Goal: Check status: Check status

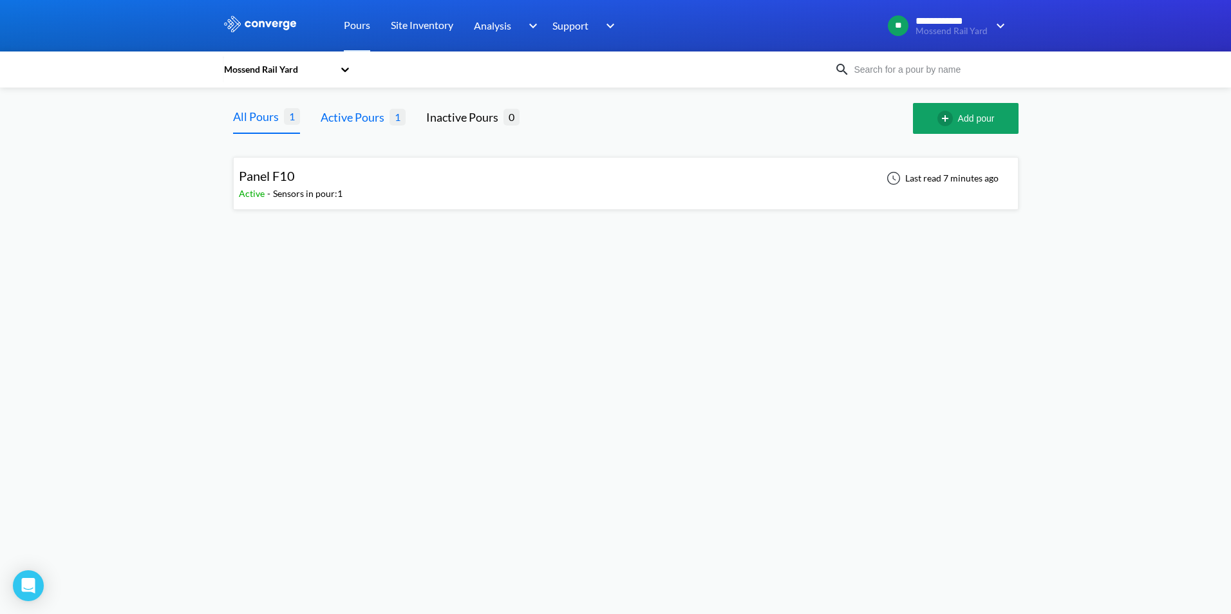
click at [366, 110] on div "Active Pours" at bounding box center [355, 117] width 69 height 18
click at [367, 182] on div "Panel F10 Active - Sensors in pour: 1 Last read 7 minutes ago" at bounding box center [626, 183] width 774 height 41
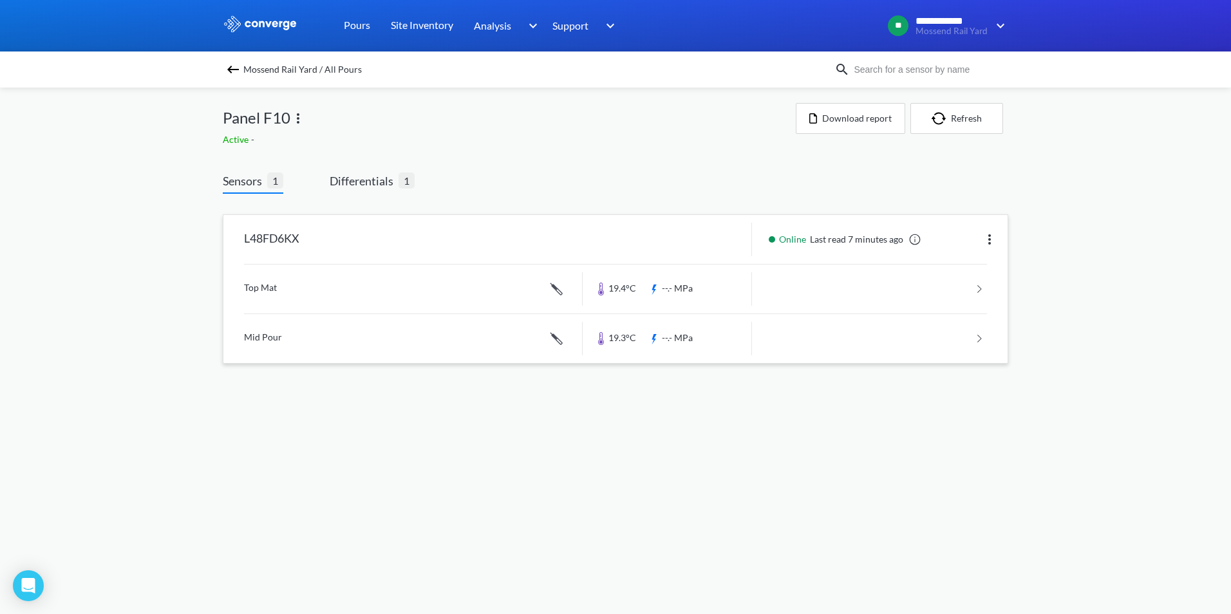
click at [494, 279] on link at bounding box center [615, 289] width 743 height 49
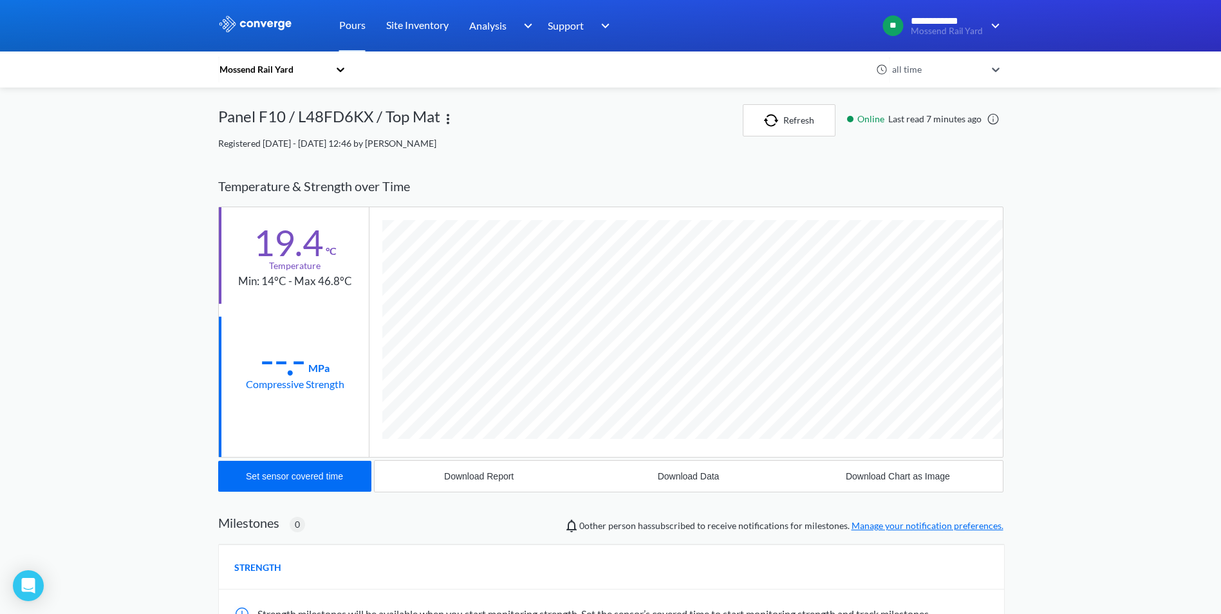
click at [288, 407] on div "--.- MPa Compressive Strength" at bounding box center [294, 365] width 150 height 97
click at [296, 370] on div "--.-" at bounding box center [283, 360] width 46 height 32
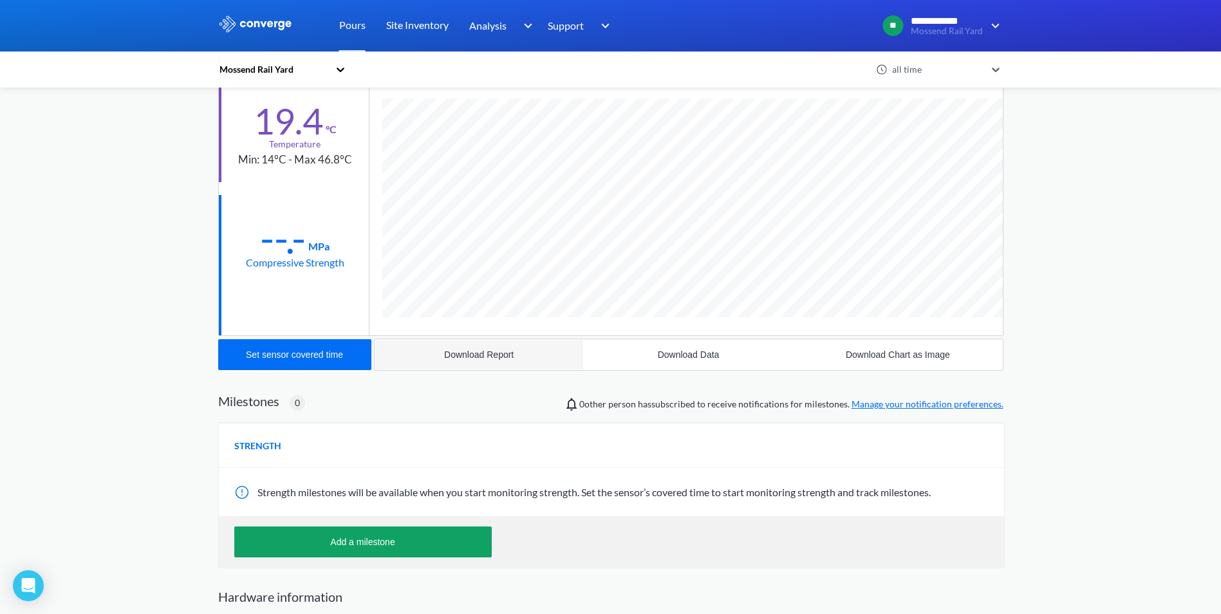
scroll to position [185, 0]
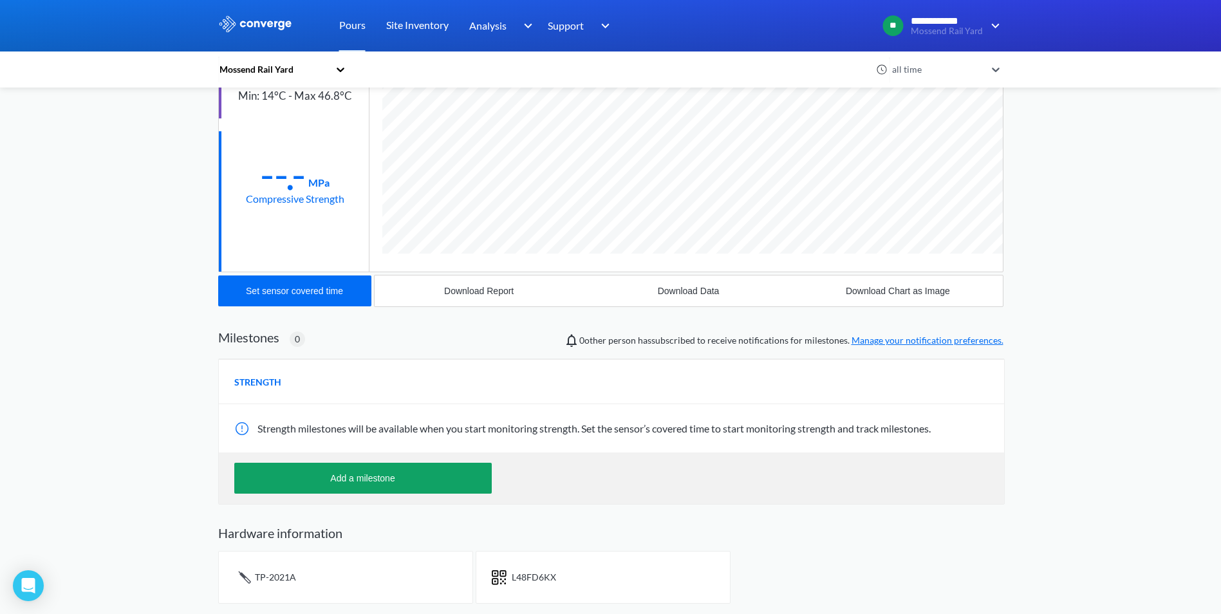
click at [326, 570] on div "TP-2021A" at bounding box center [345, 577] width 255 height 53
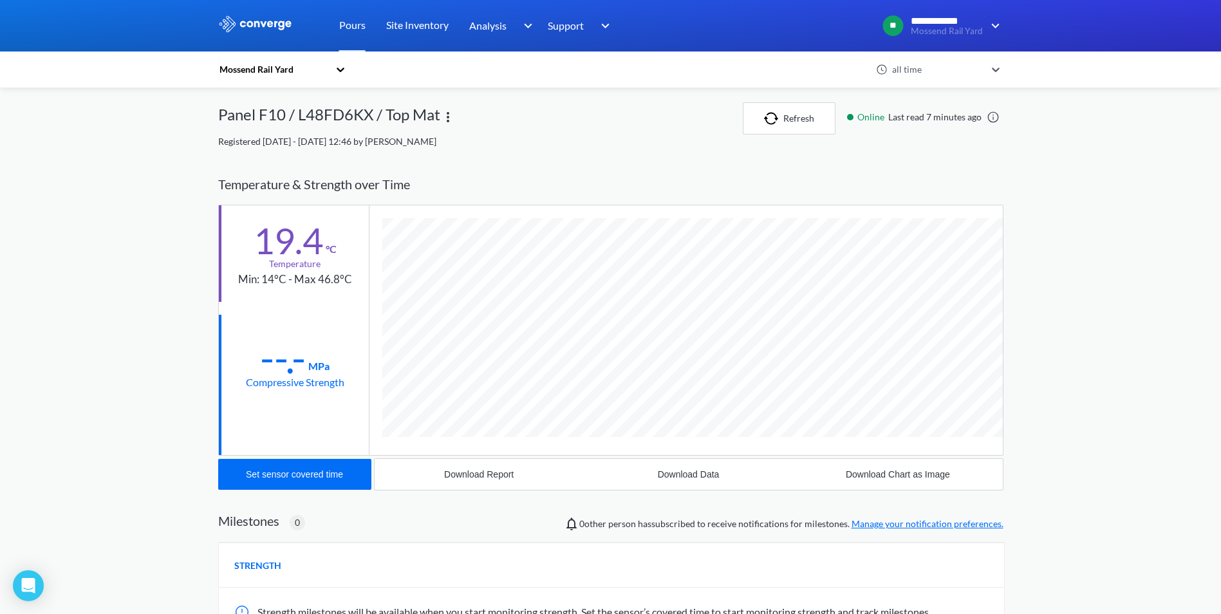
scroll to position [0, 0]
click at [937, 64] on div "all time" at bounding box center [937, 69] width 97 height 14
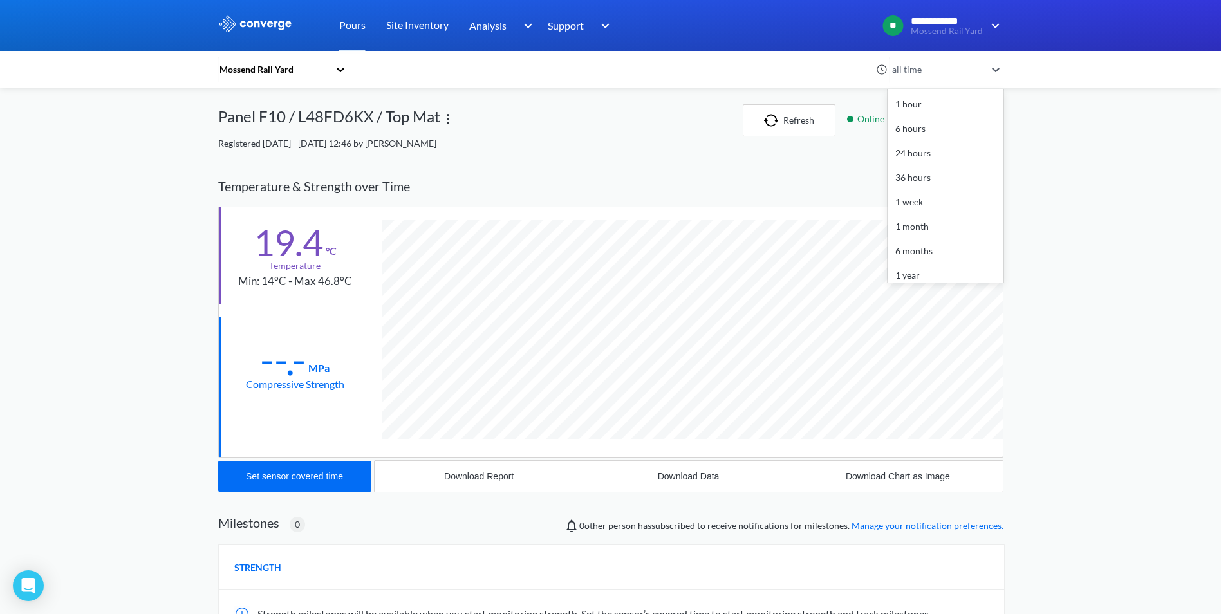
scroll to position [32, 0]
click at [356, 70] on div "Mossend Rail Yard" at bounding box center [546, 70] width 656 height 30
click at [352, 70] on div "Mossend Rail Yard" at bounding box center [546, 70] width 656 height 30
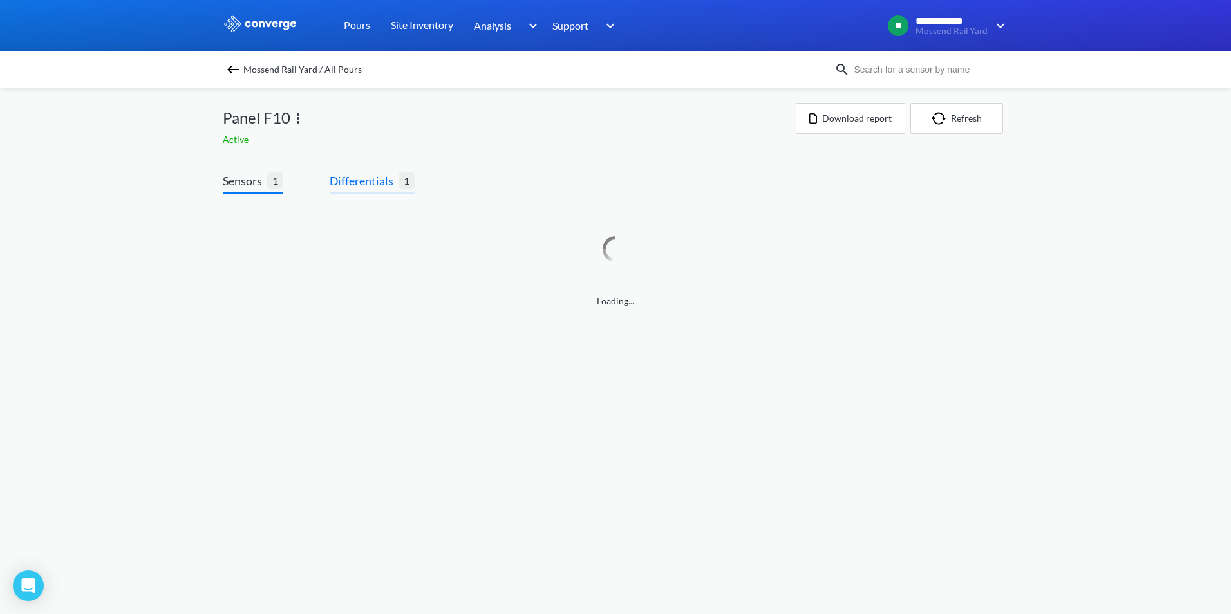
click at [366, 178] on span "Differentials" at bounding box center [364, 181] width 69 height 18
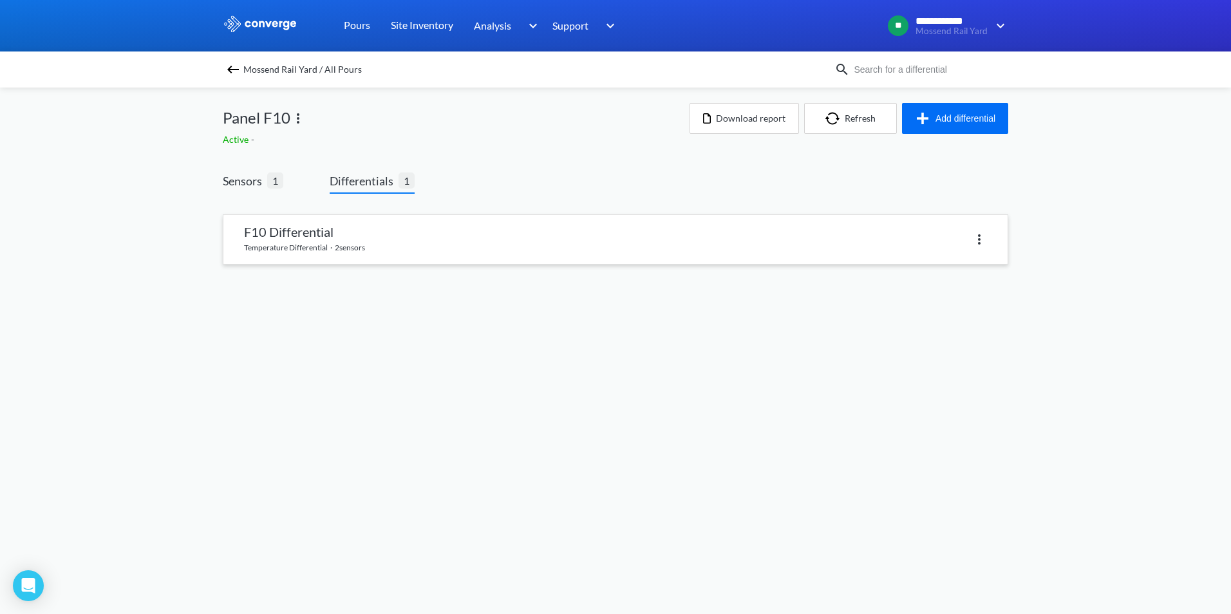
click at [305, 223] on link at bounding box center [615, 239] width 784 height 49
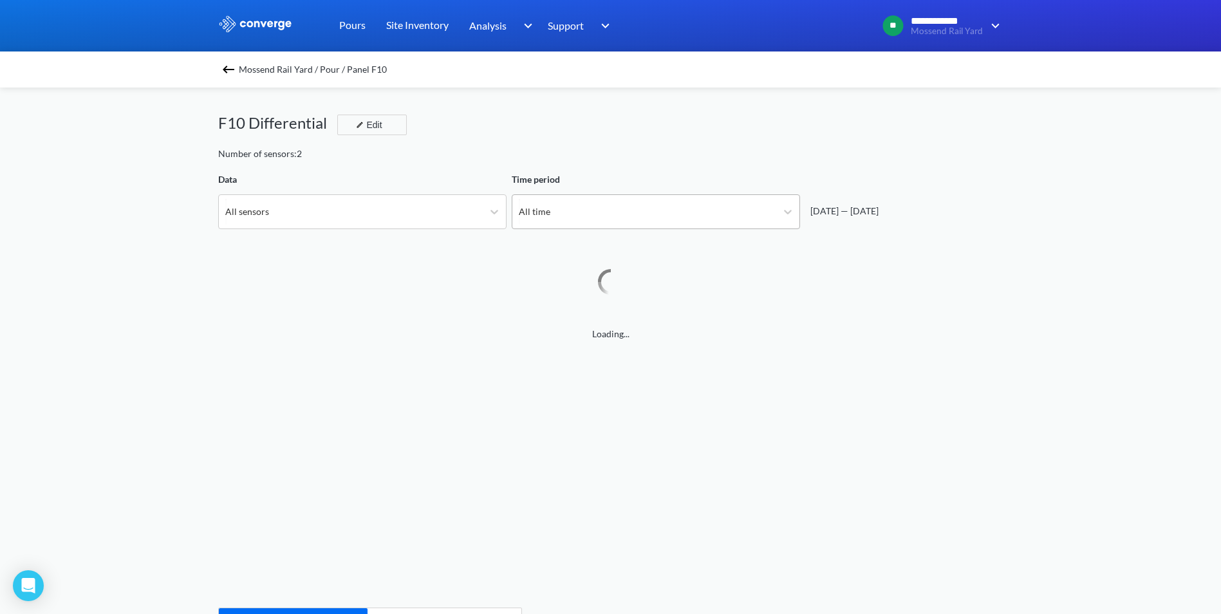
click at [563, 219] on div "All time" at bounding box center [644, 211] width 264 height 33
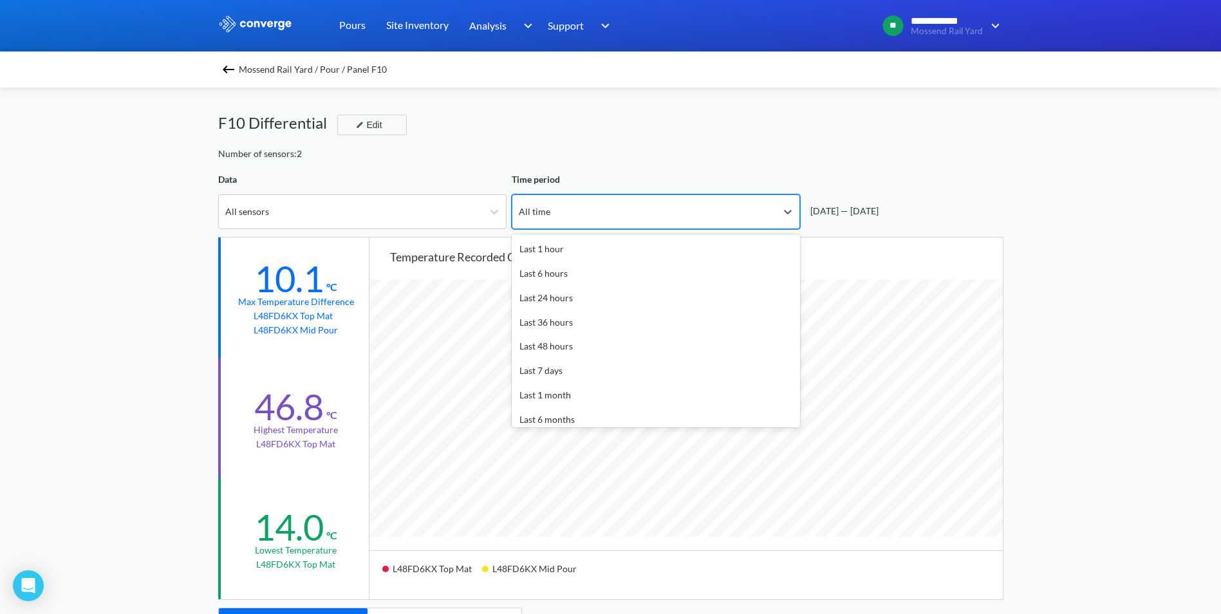
scroll to position [1078, 1221]
click at [563, 219] on div "All time" at bounding box center [644, 211] width 264 height 33
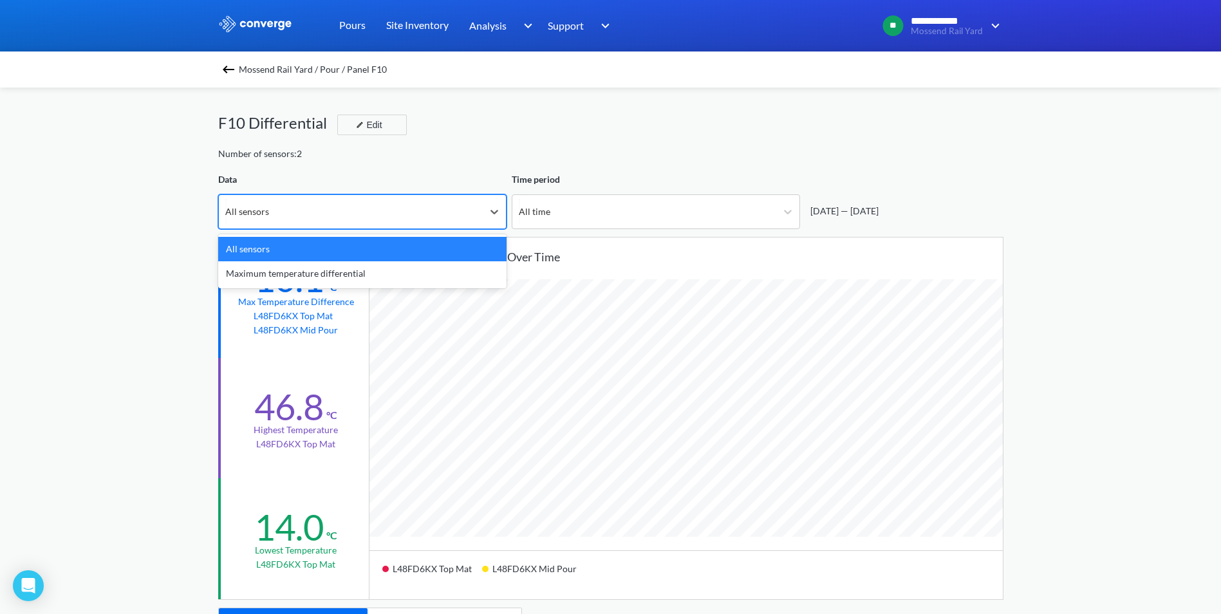
click at [362, 220] on div "All sensors" at bounding box center [351, 211] width 264 height 33
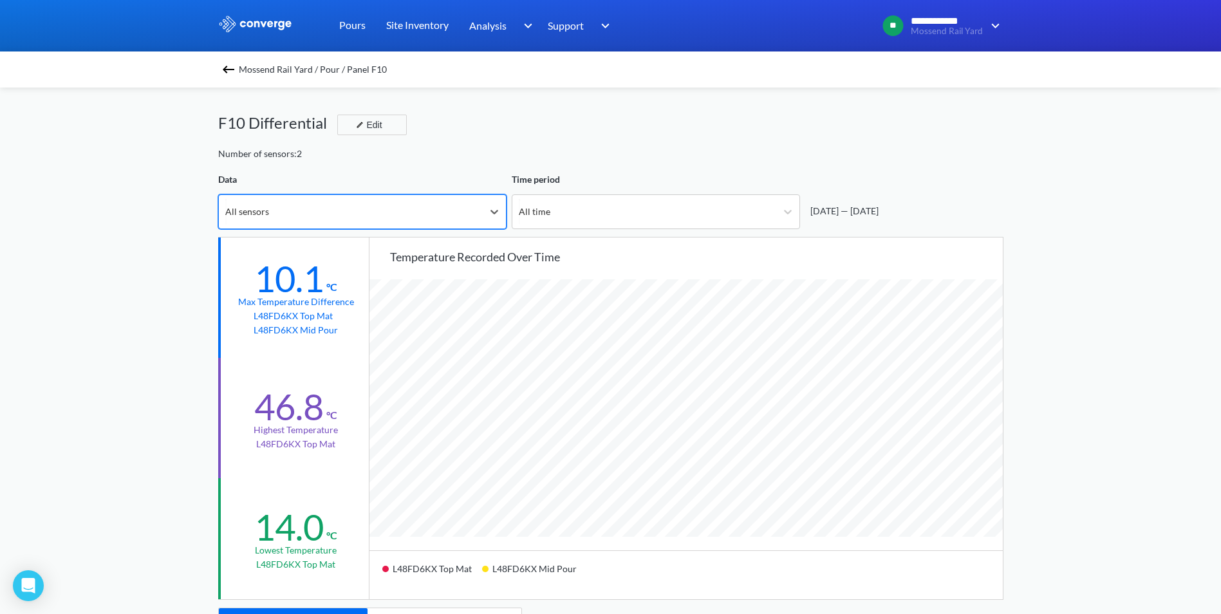
click at [362, 220] on div "All sensors" at bounding box center [351, 211] width 264 height 33
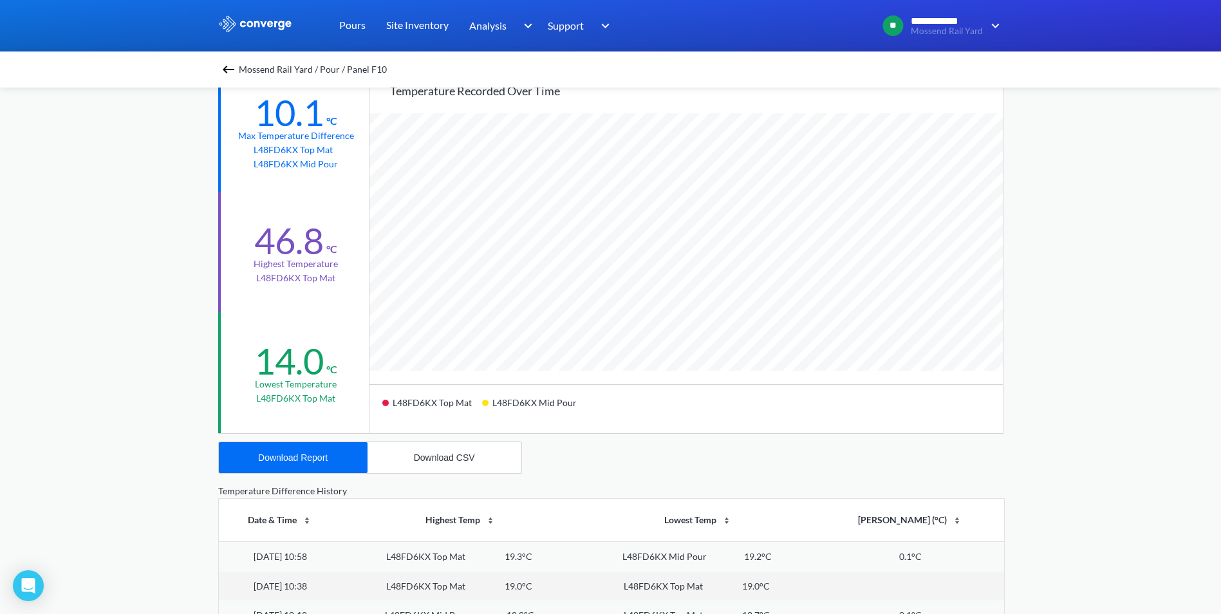
scroll to position [14, 0]
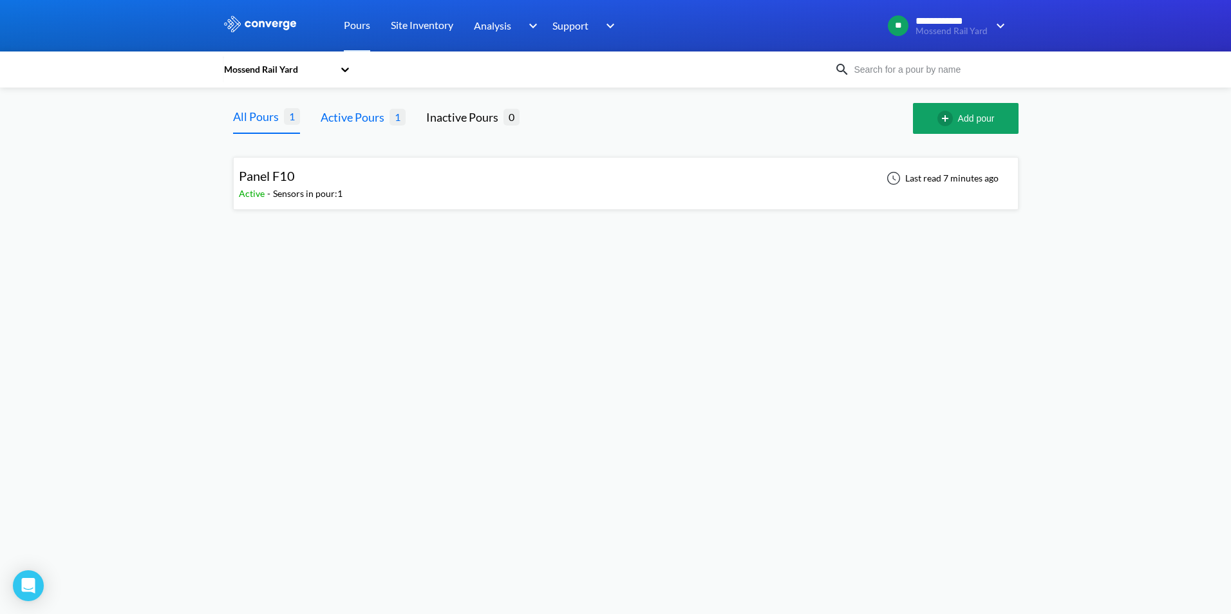
click at [344, 114] on div "Active Pours" at bounding box center [355, 117] width 69 height 18
click at [482, 123] on div "Inactive Pours" at bounding box center [464, 117] width 77 height 18
click at [343, 122] on div "Active Pours" at bounding box center [355, 117] width 69 height 18
click at [351, 193] on div "Panel F10 Active - Sensors in pour: 1 Last read 8 minutes ago" at bounding box center [626, 183] width 774 height 41
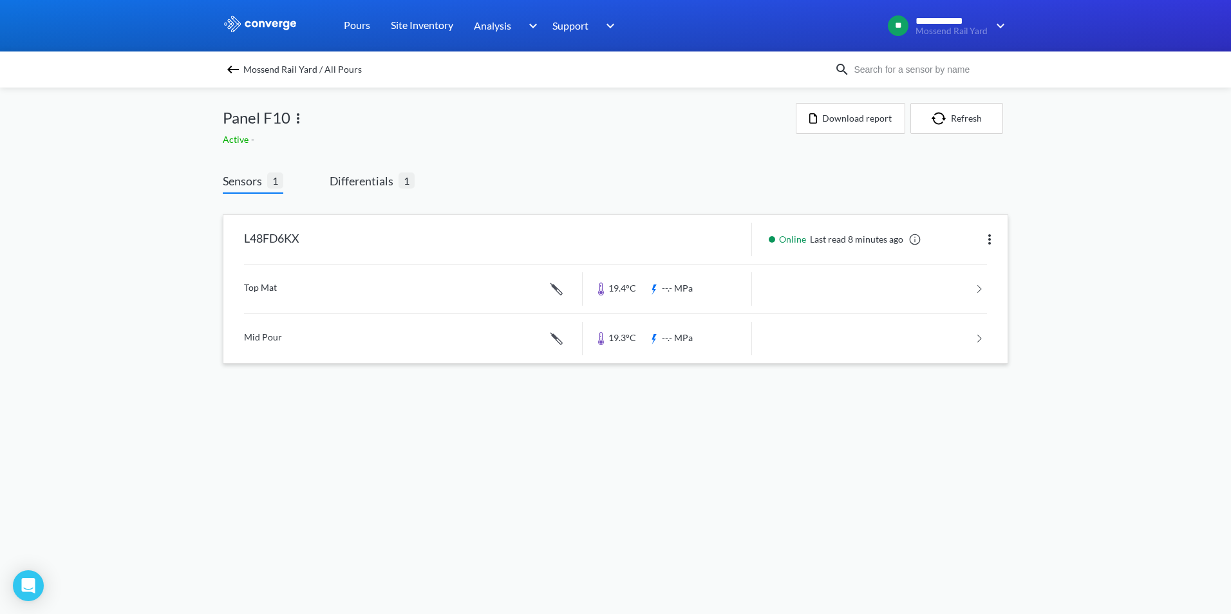
click at [986, 291] on link at bounding box center [615, 289] width 743 height 49
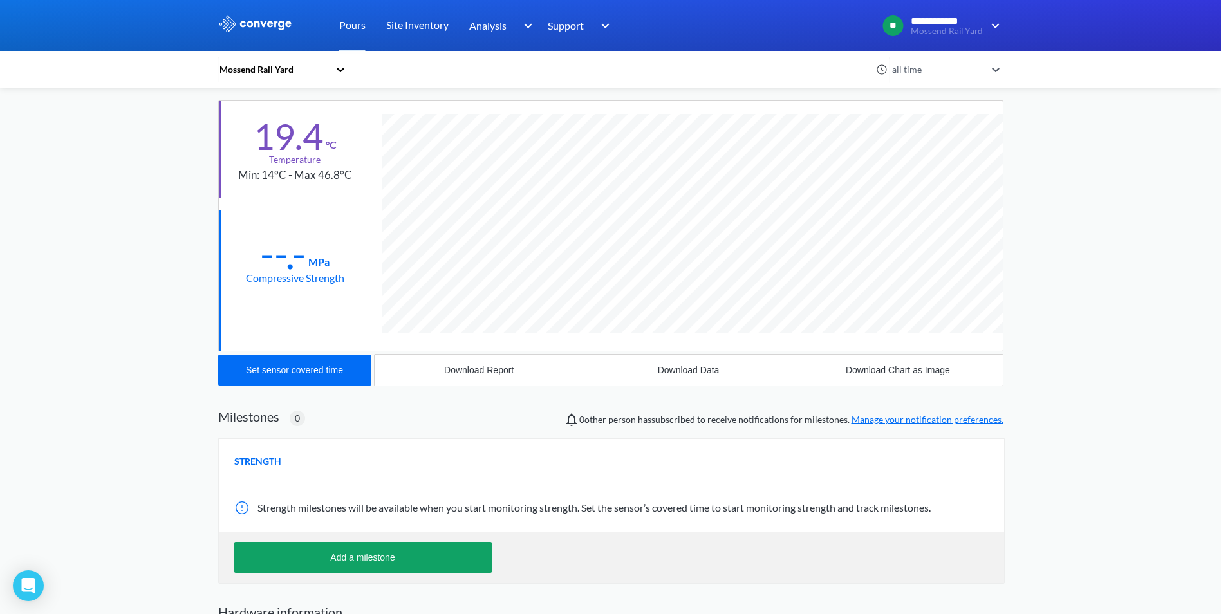
scroll to position [129, 0]
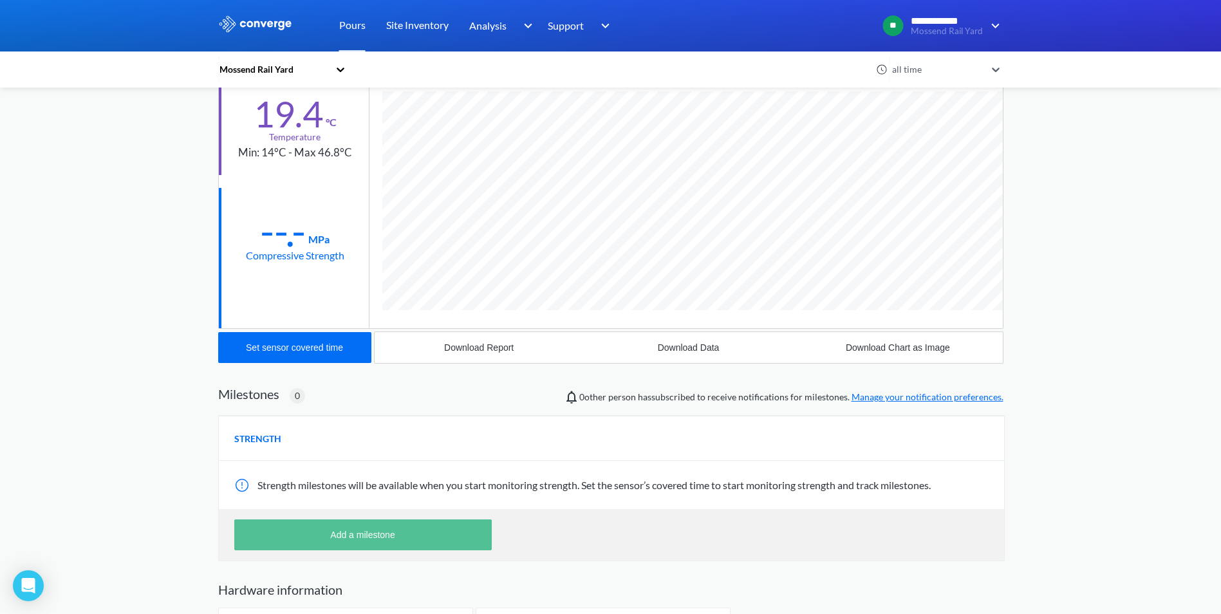
click at [347, 533] on button "Add a milestone" at bounding box center [363, 535] width 258 height 31
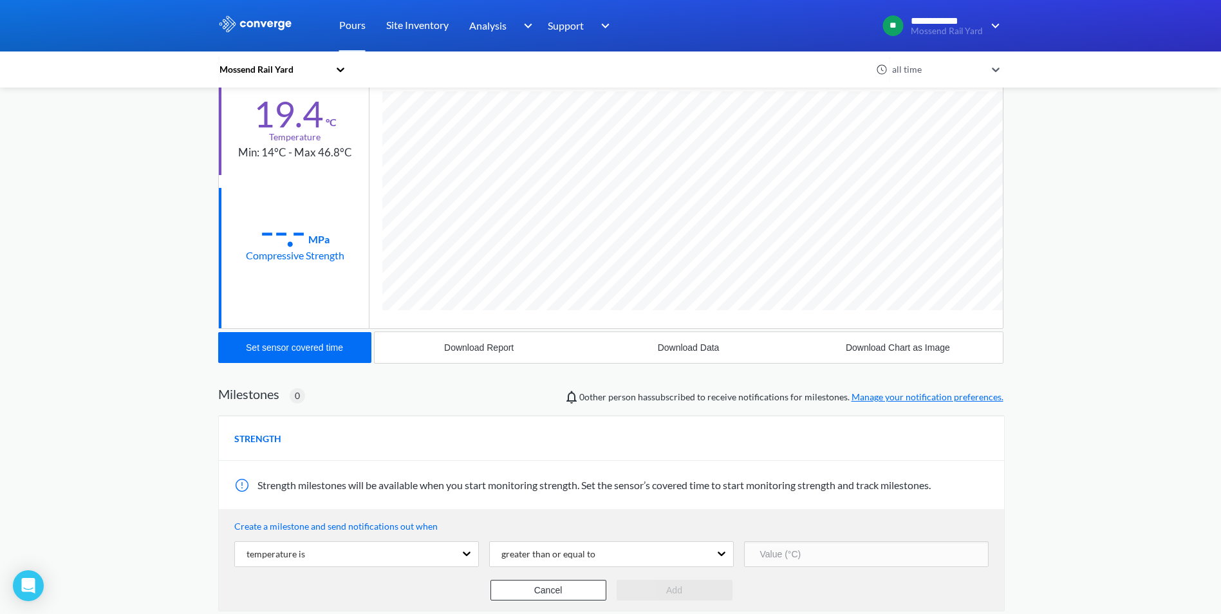
scroll to position [236, 0]
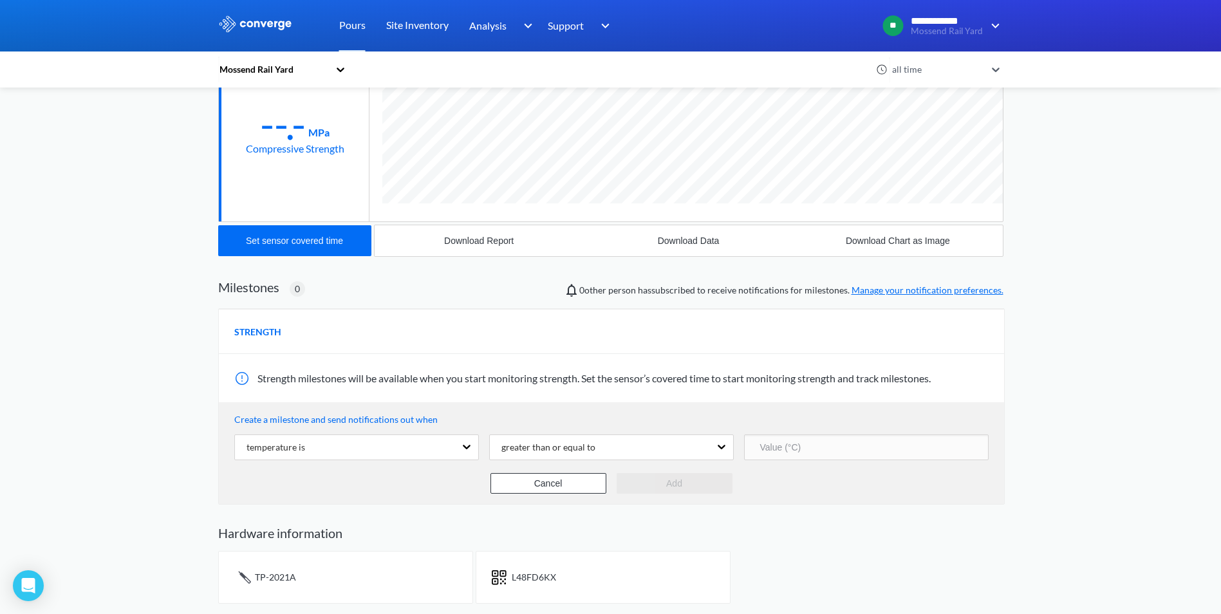
click at [488, 376] on span "Strength milestones will be available when you start monitoring strength. Set t…" at bounding box center [594, 378] width 673 height 12
click at [567, 489] on button "Cancel" at bounding box center [549, 483] width 116 height 21
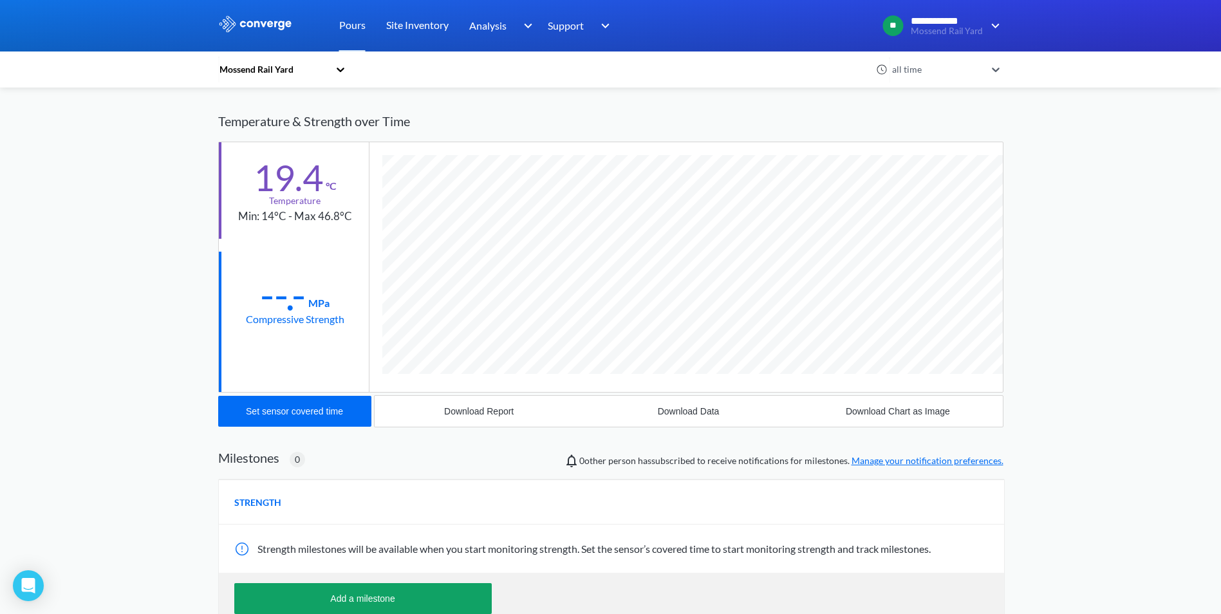
scroll to position [0, 0]
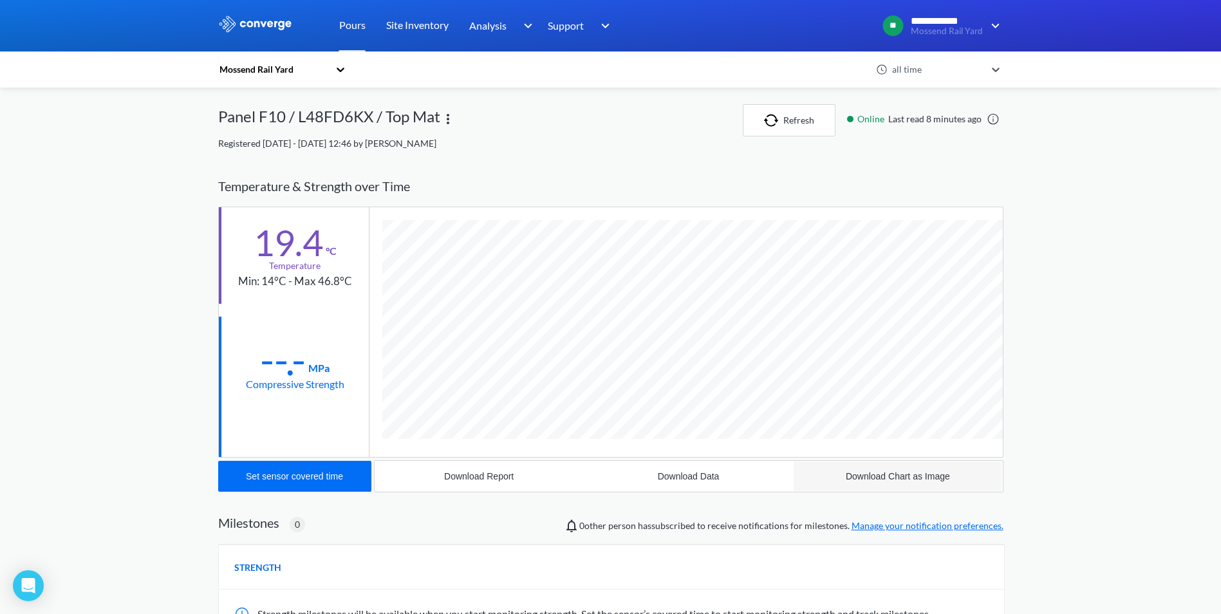
click at [875, 476] on div "Download Chart as Image" at bounding box center [898, 476] width 104 height 10
click at [1127, 184] on div "**********" at bounding box center [610, 400] width 1221 height 800
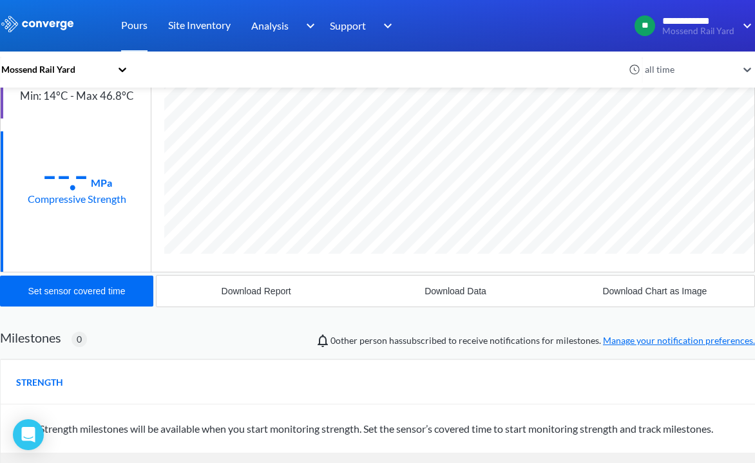
scroll to position [685, 755]
